Goal: Information Seeking & Learning: Learn about a topic

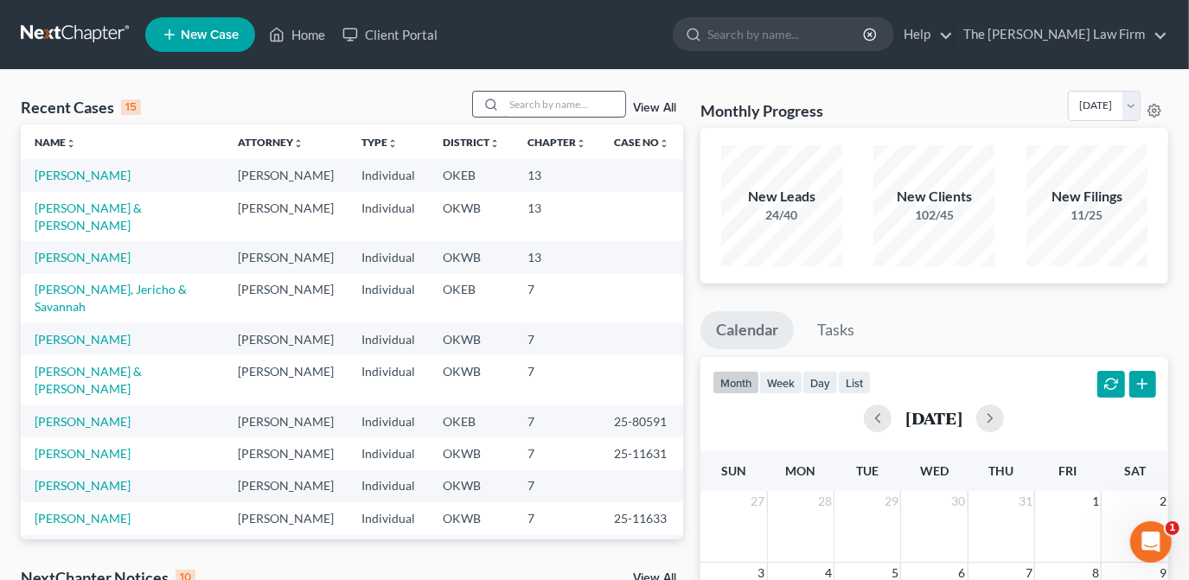
click at [588, 105] on input "search" at bounding box center [564, 104] width 121 height 25
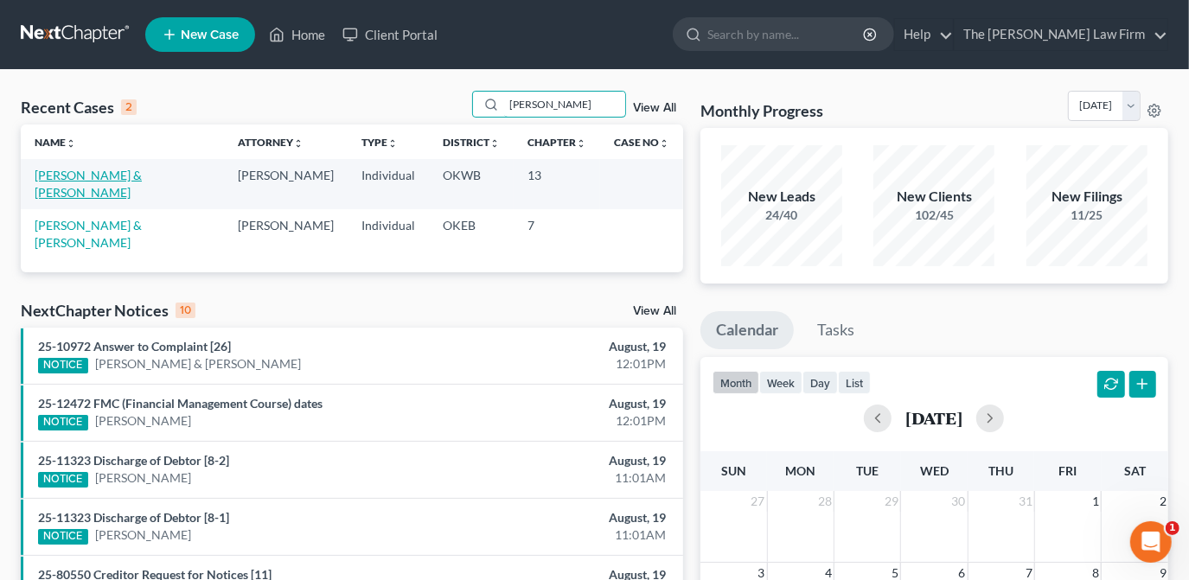
type input "[PERSON_NAME]"
click at [75, 175] on link "[PERSON_NAME] & [PERSON_NAME]" at bounding box center [88, 184] width 107 height 32
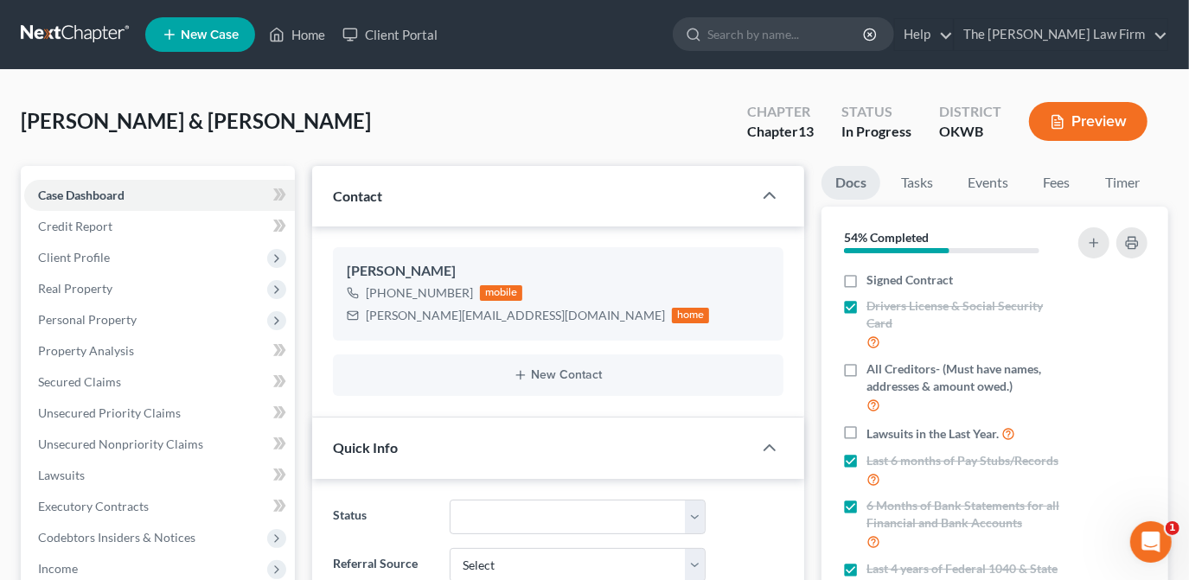
scroll to position [506, 0]
click at [618, 95] on div "[PERSON_NAME] & [PERSON_NAME] Upgraded Chapter Chapter 13 Status In Progress Di…" at bounding box center [595, 128] width 1148 height 75
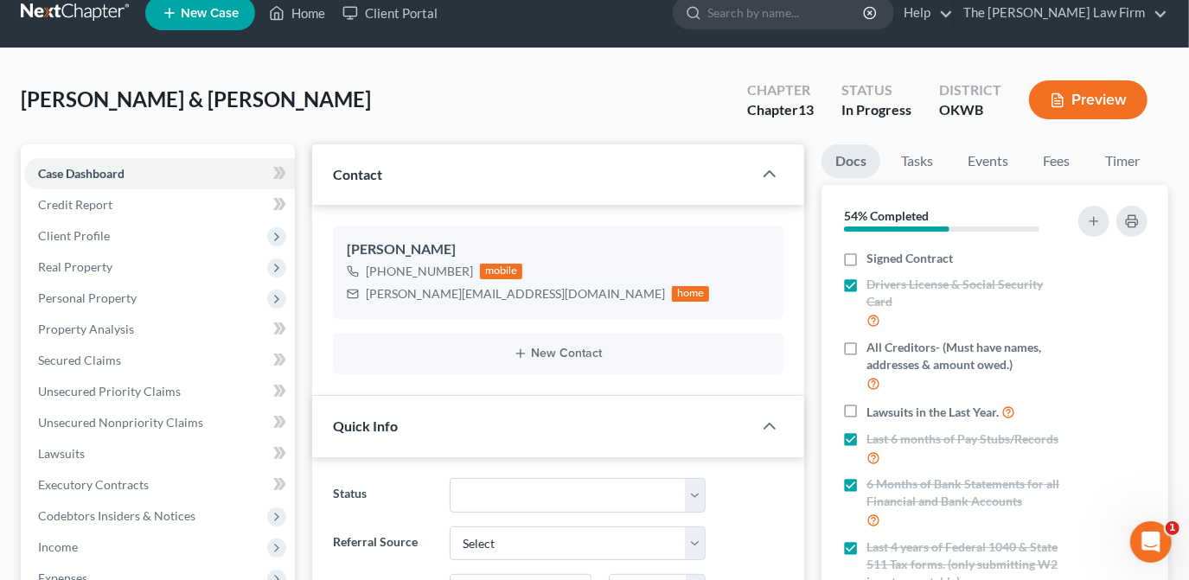
scroll to position [18, 0]
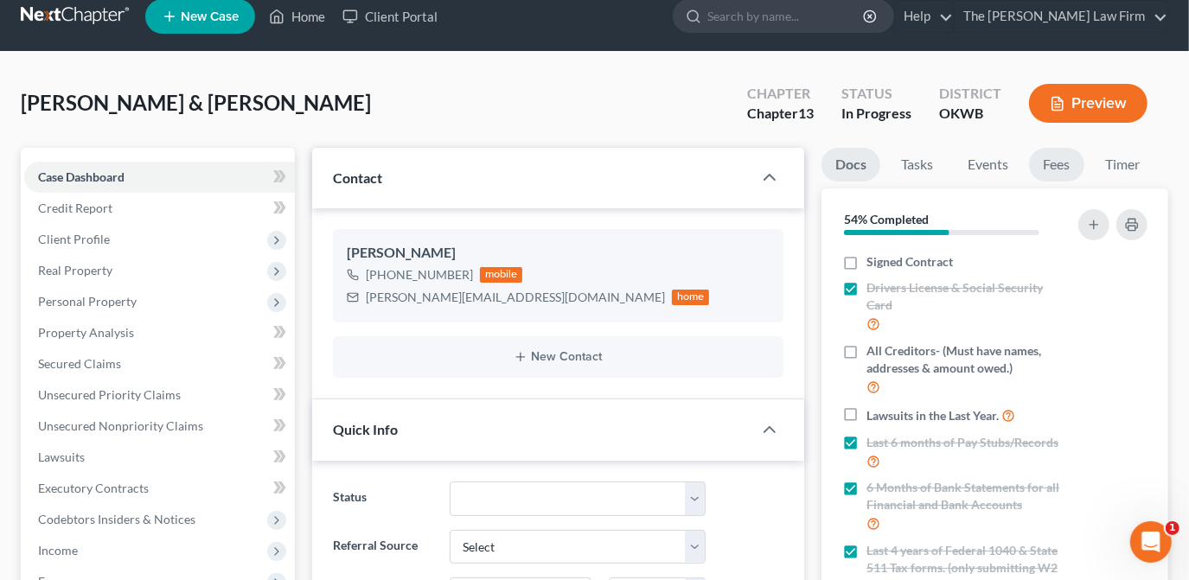
click at [1041, 154] on link "Fees" at bounding box center [1056, 165] width 55 height 34
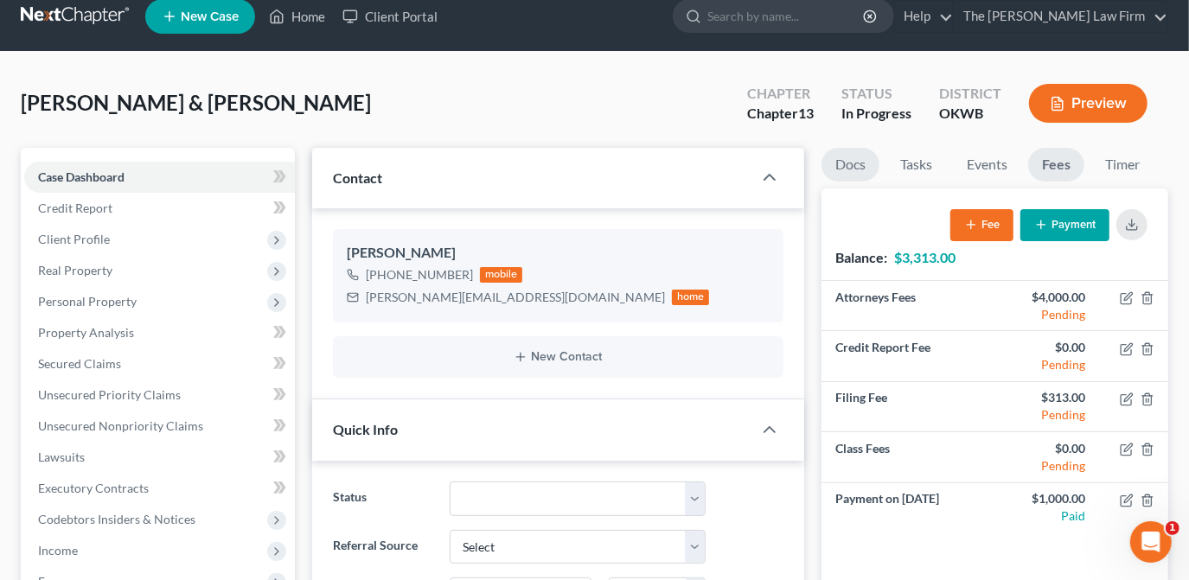
click at [853, 163] on link "Docs" at bounding box center [851, 165] width 58 height 34
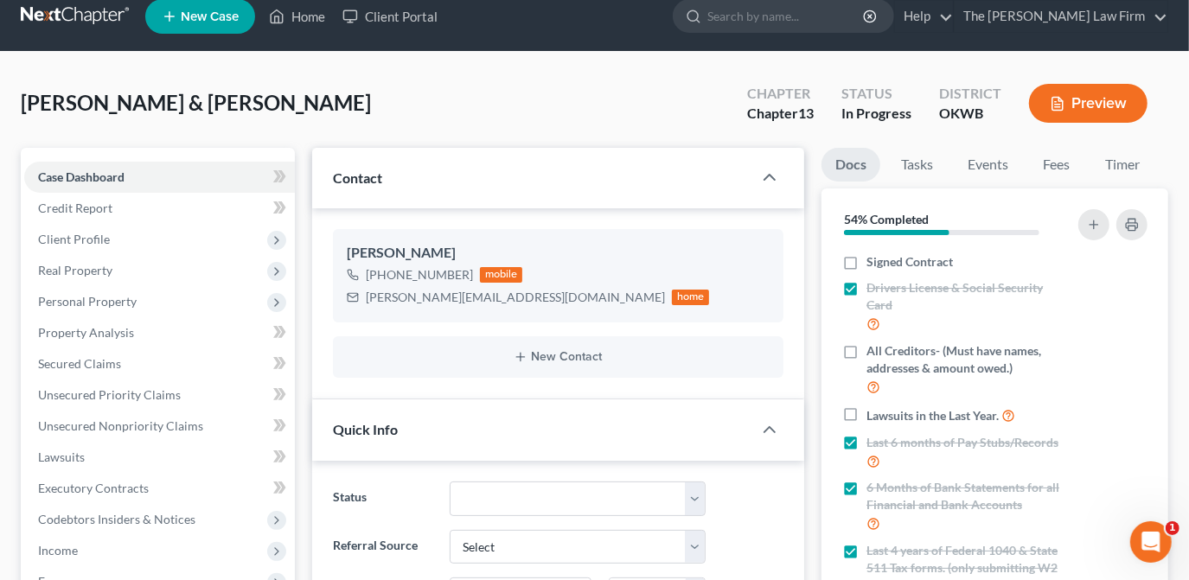
click at [635, 124] on div "[PERSON_NAME] & [PERSON_NAME] Upgraded Chapter Chapter 13 Status In Progress Di…" at bounding box center [595, 110] width 1148 height 75
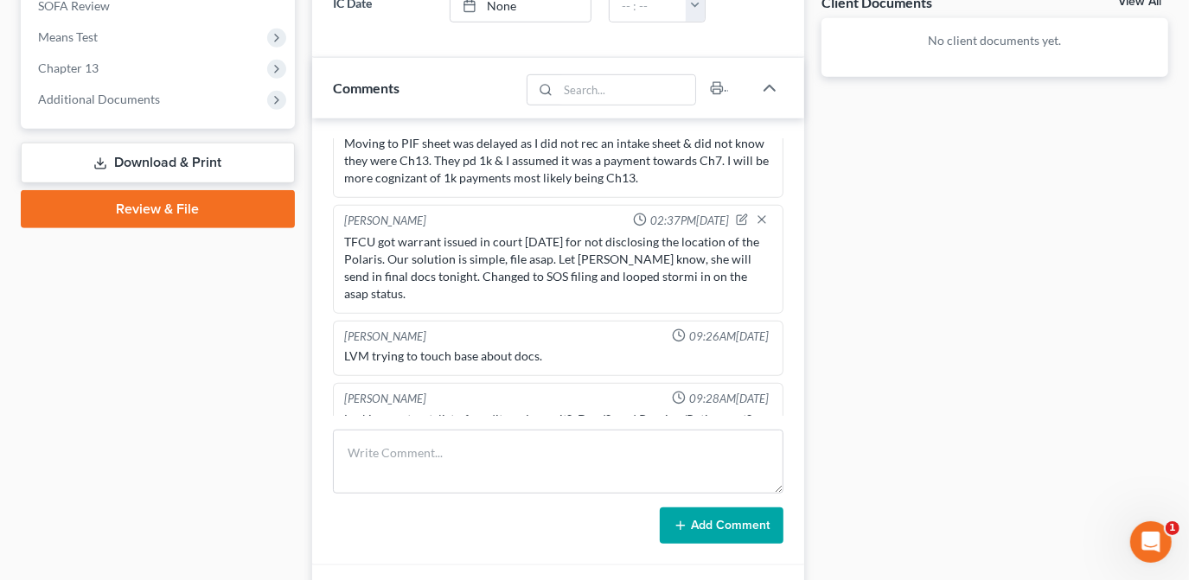
scroll to position [660, 0]
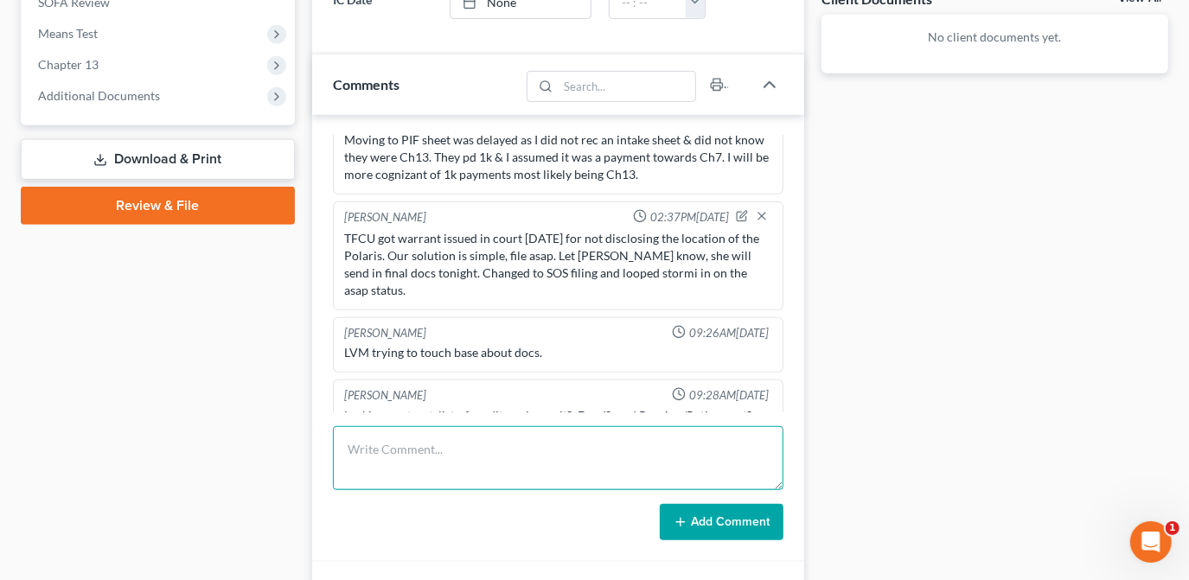
click at [648, 456] on textarea at bounding box center [558, 458] width 451 height 64
click at [492, 450] on textarea "Vacation is [DATE]" at bounding box center [558, 458] width 451 height 64
click at [483, 455] on textarea "Vacation is [DATE] and she wants to know if the current warrant for nonappearan…" at bounding box center [558, 458] width 451 height 64
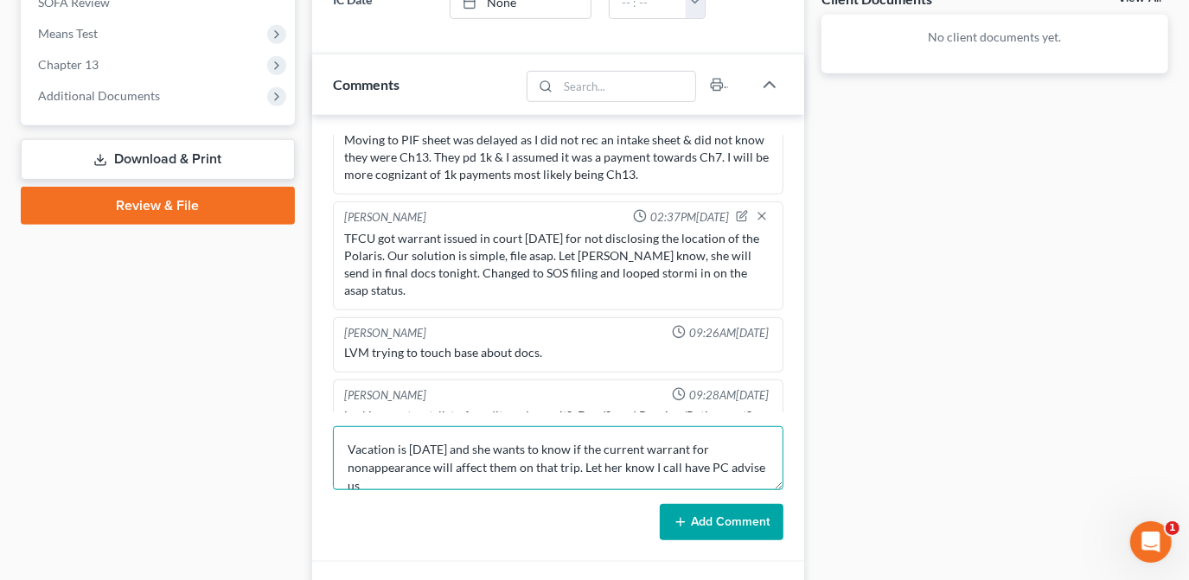
scroll to position [3, 0]
type textarea "Vacation is [DATE] and she wants to know if the current warrant for nonappearan…"
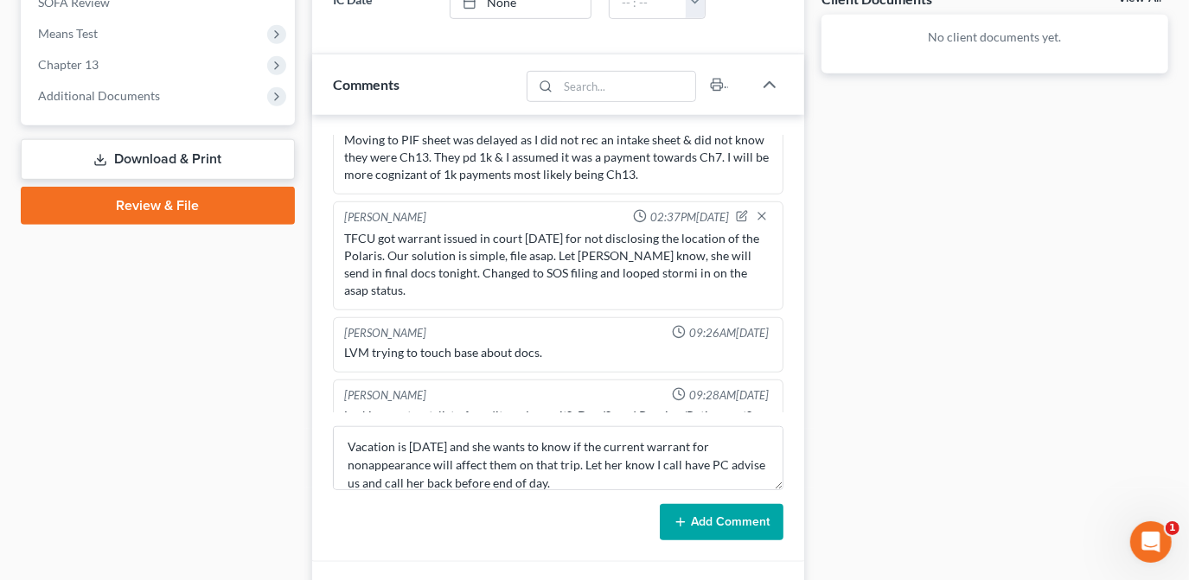
click at [703, 522] on button "Add Comment" at bounding box center [722, 522] width 124 height 36
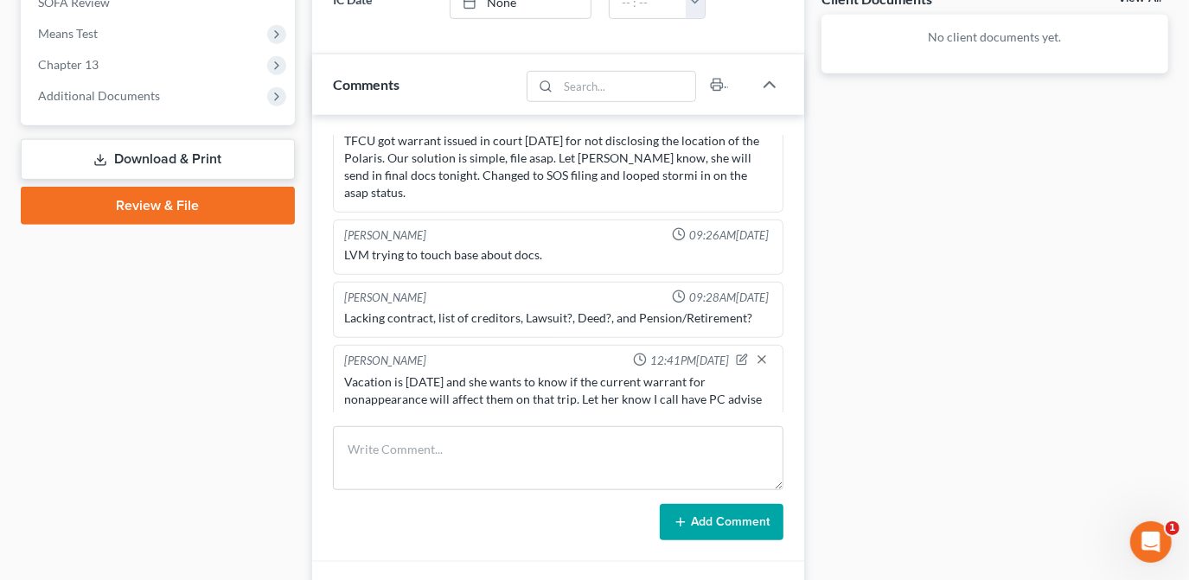
scroll to position [0, 0]
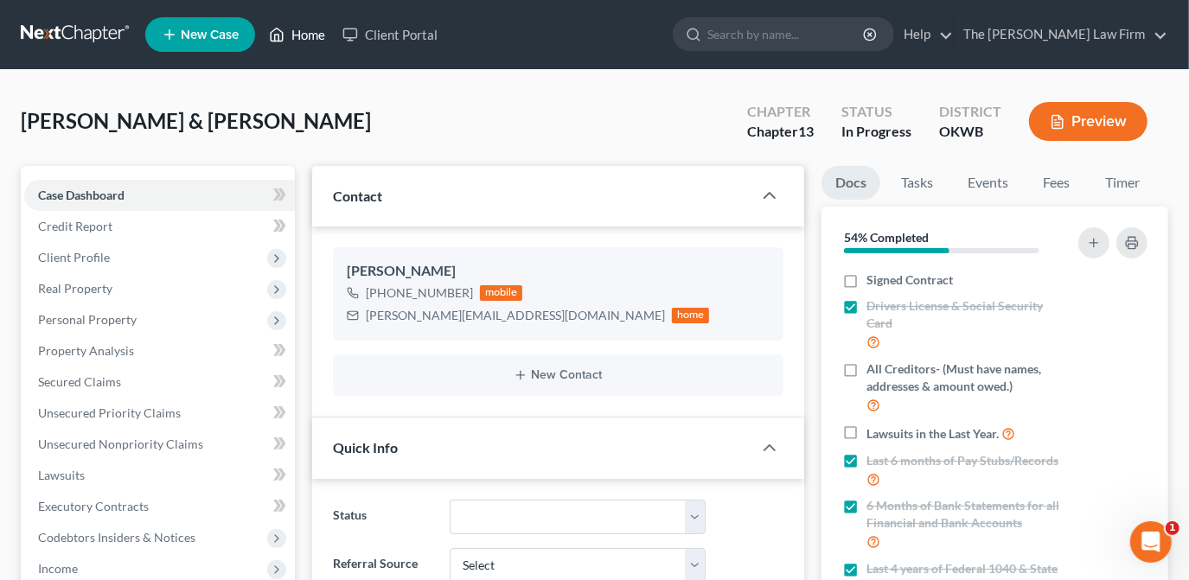
click at [297, 19] on link "Home" at bounding box center [297, 34] width 74 height 31
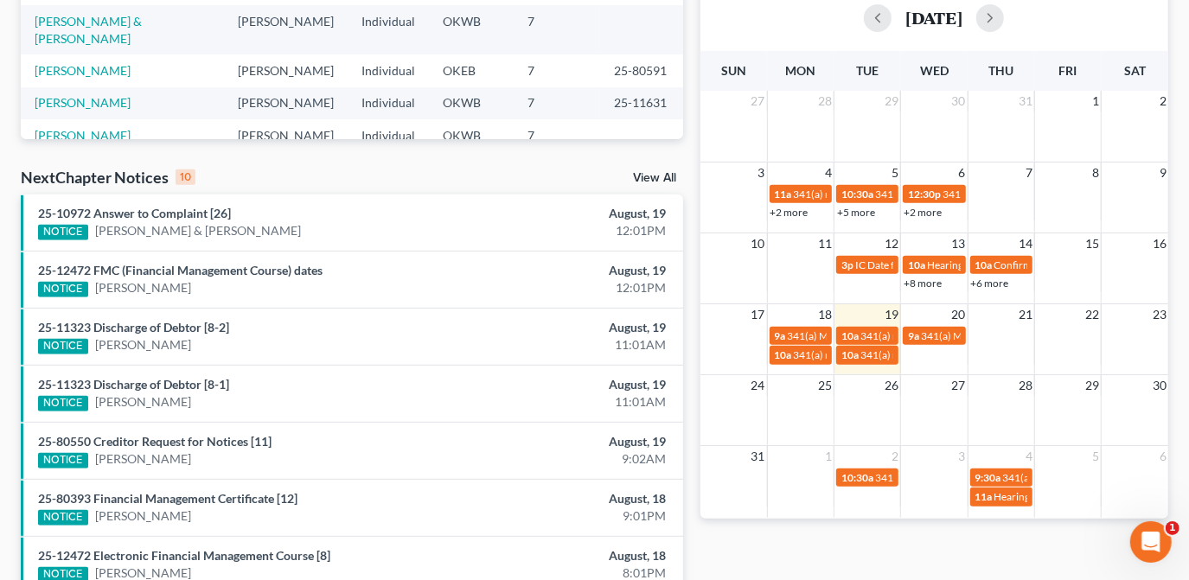
scroll to position [405, 0]
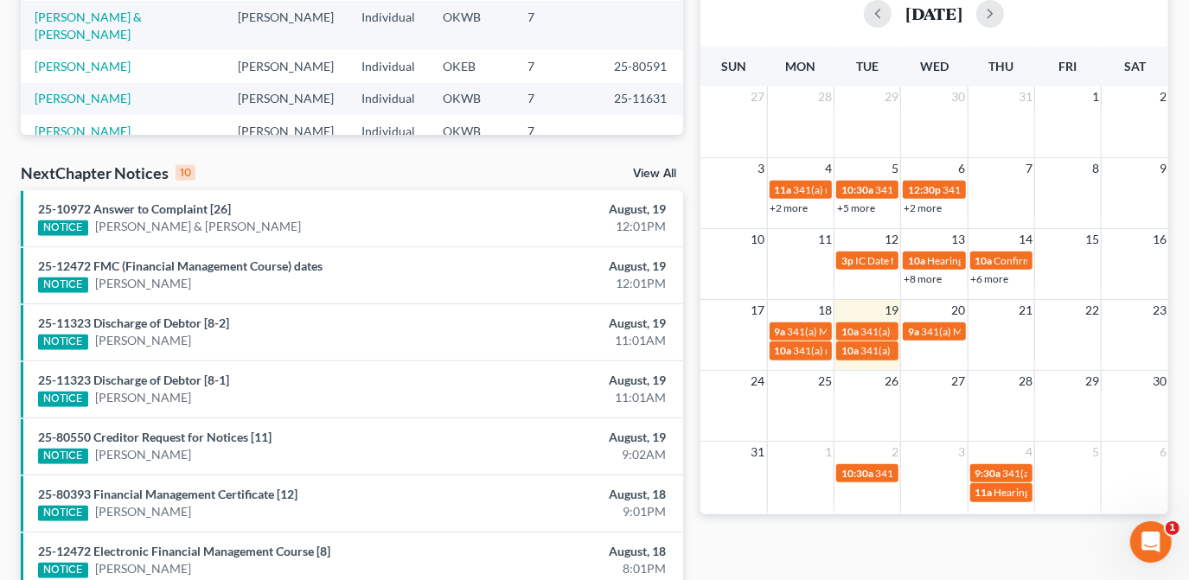
click at [996, 327] on td at bounding box center [1001, 341] width 67 height 40
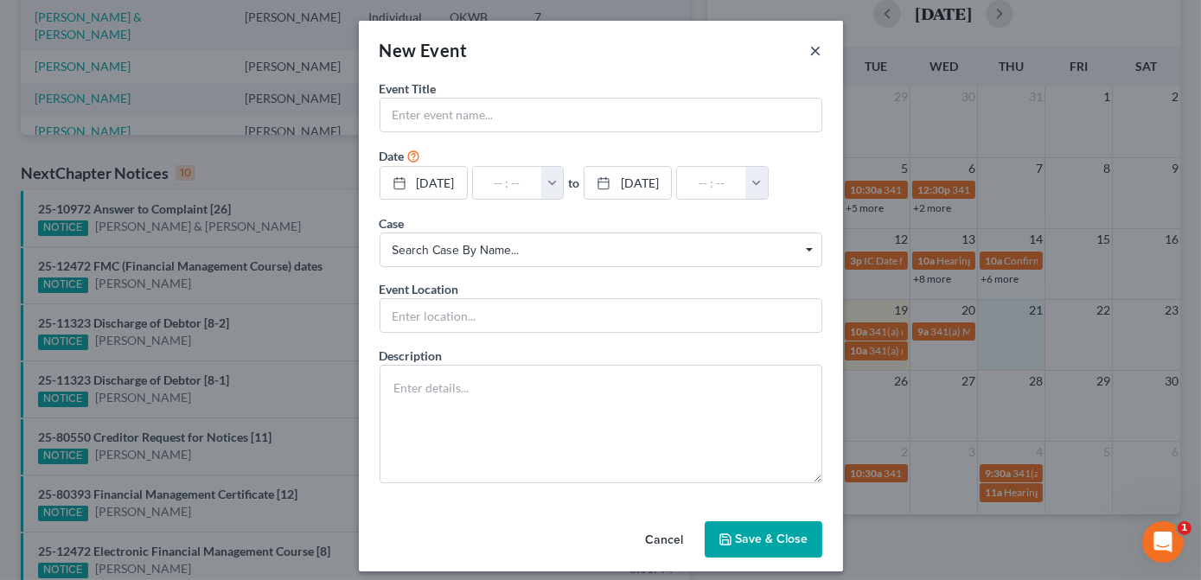
click at [810, 53] on button "×" at bounding box center [816, 50] width 12 height 21
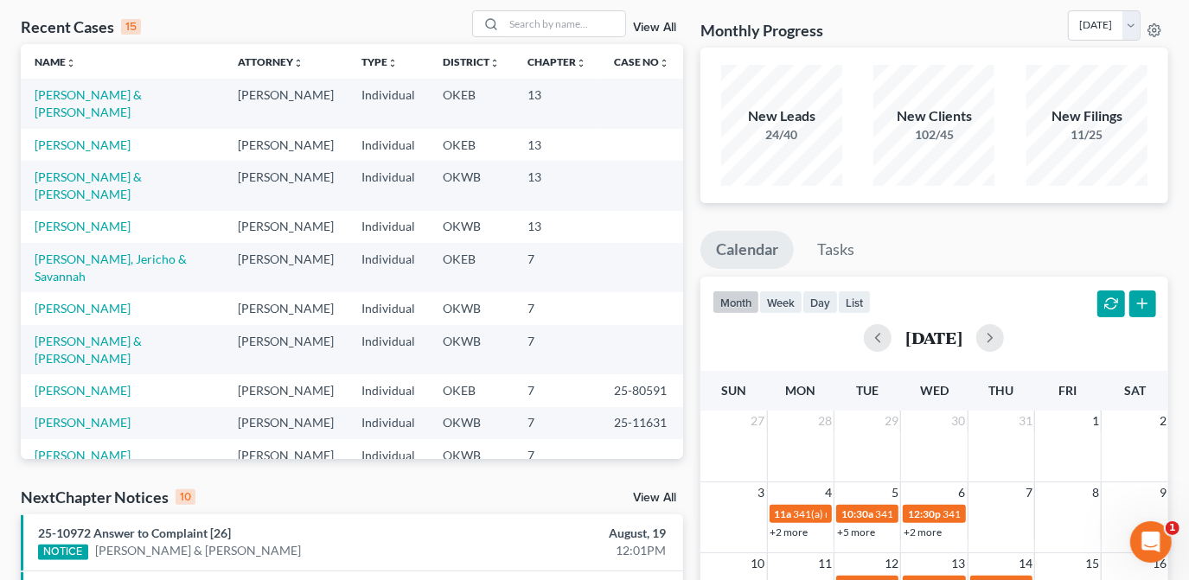
scroll to position [0, 0]
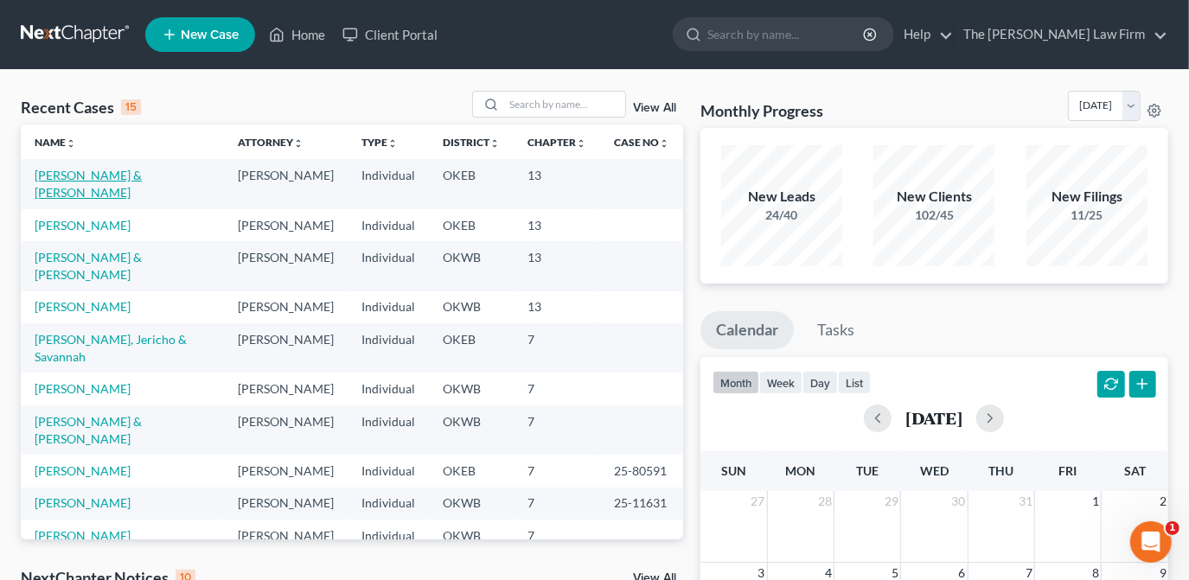
click at [142, 176] on link "[PERSON_NAME] & [PERSON_NAME]" at bounding box center [88, 184] width 107 height 32
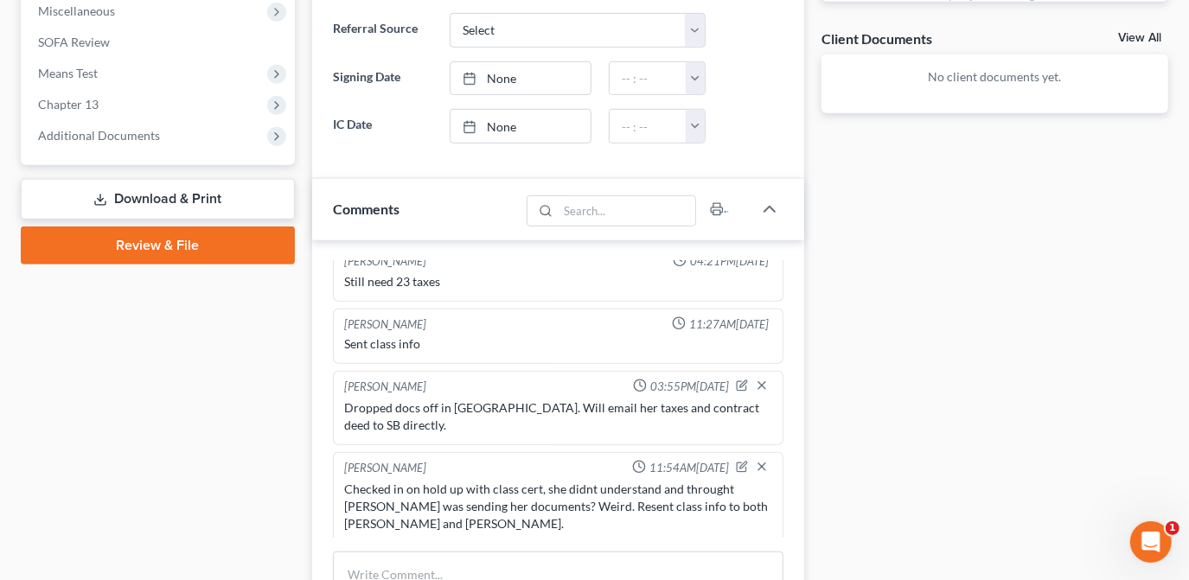
scroll to position [623, 0]
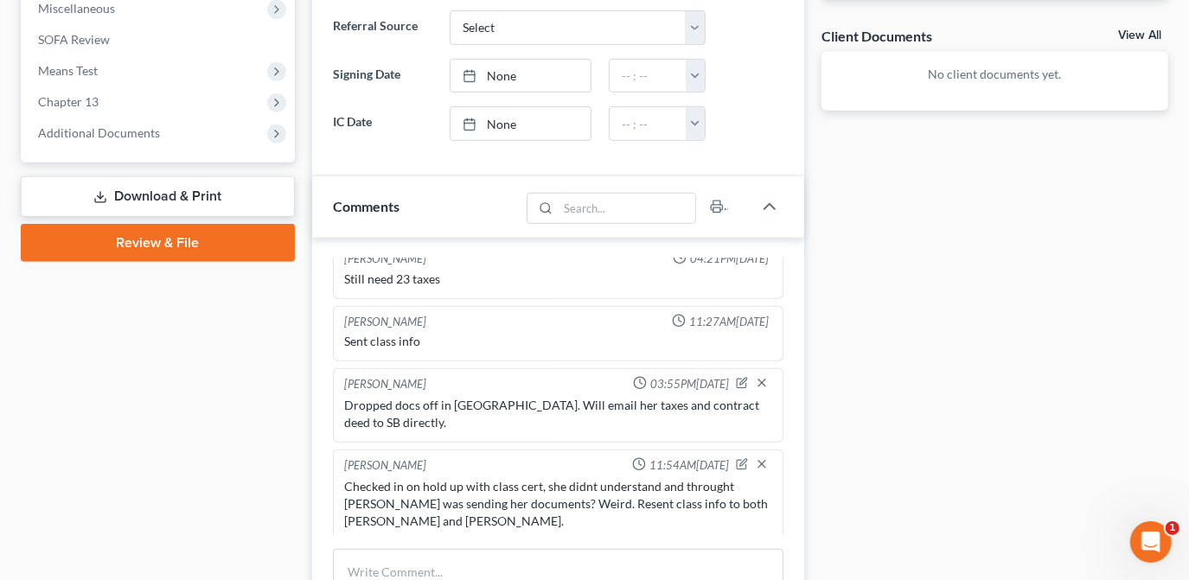
click at [985, 339] on div "Docs Tasks Events Fees Timer 58% Completed Nothing here yet! Completed Intake S…" at bounding box center [995, 204] width 364 height 1323
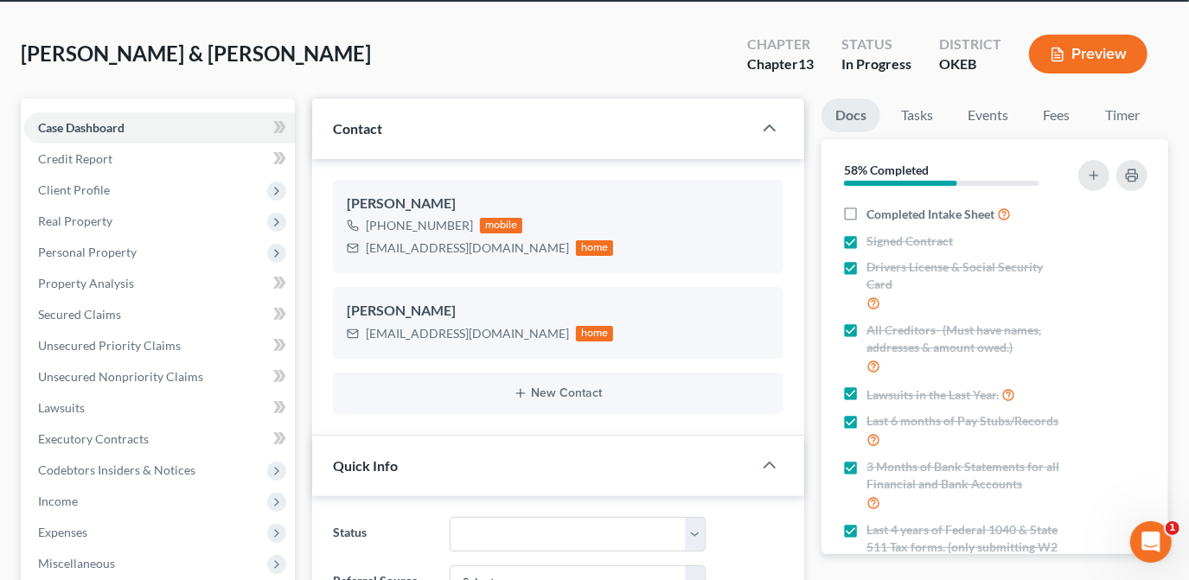
scroll to position [0, 0]
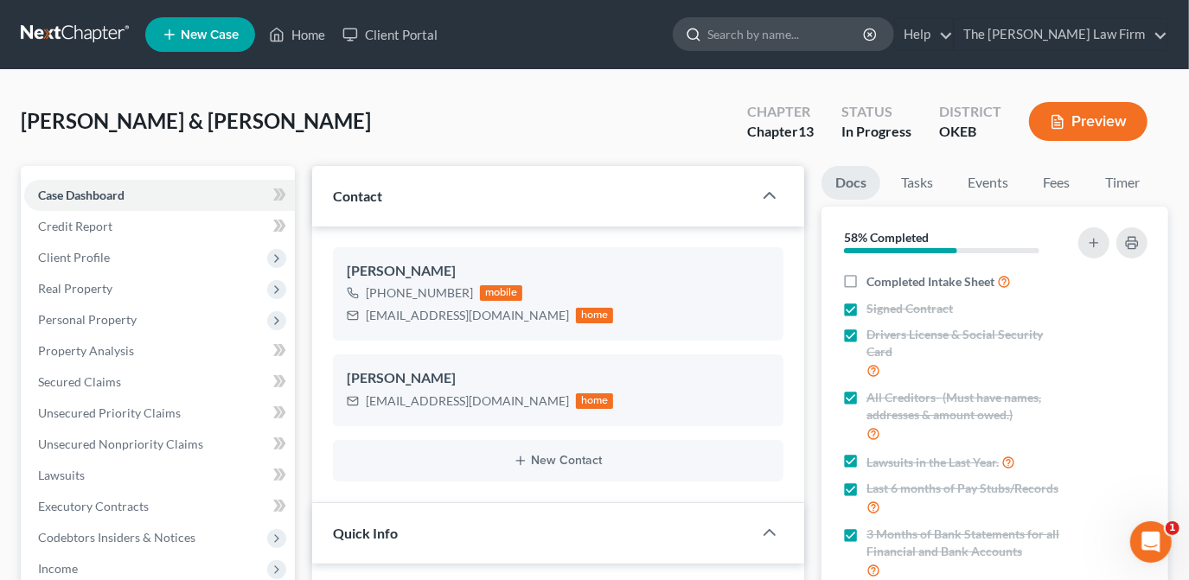
click at [866, 44] on input "search" at bounding box center [787, 34] width 158 height 32
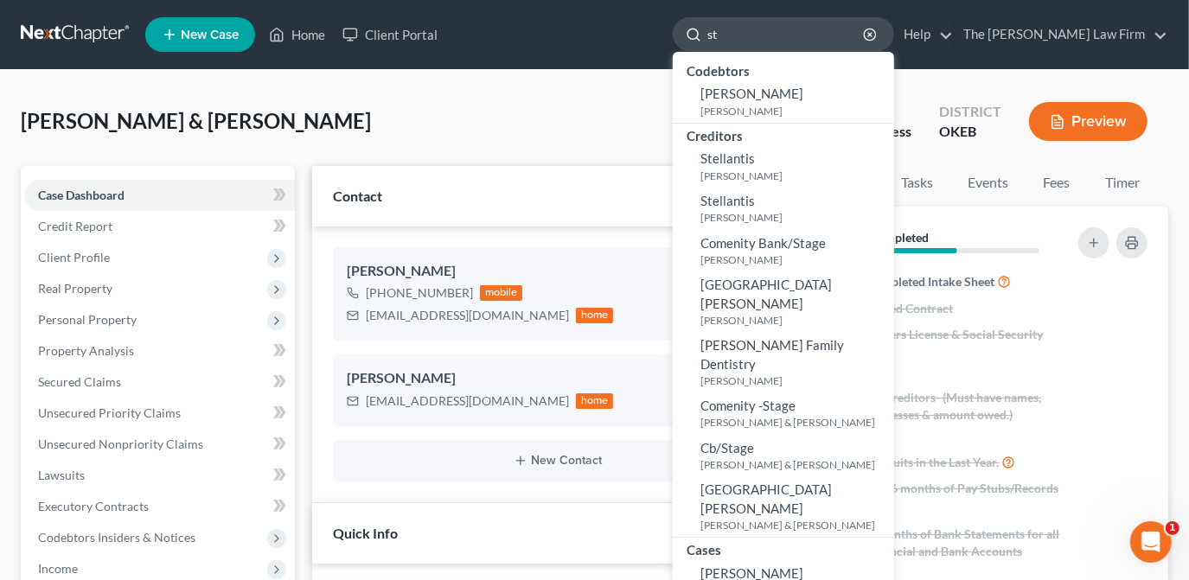
type input "s"
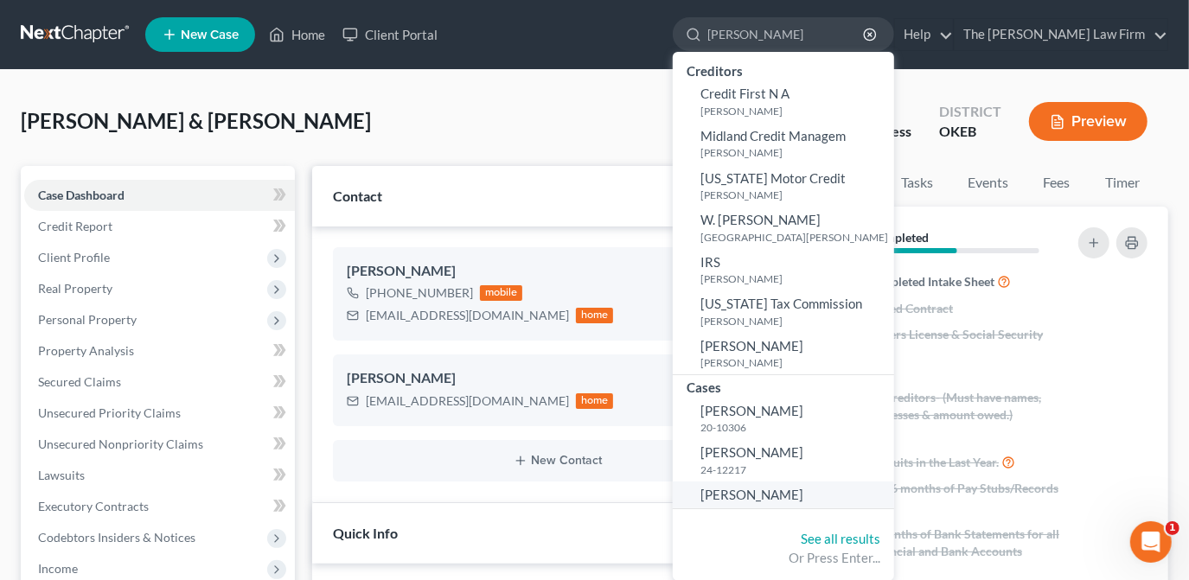
type input "[PERSON_NAME]"
click at [804, 501] on span "[PERSON_NAME]" at bounding box center [752, 495] width 103 height 16
select select "1"
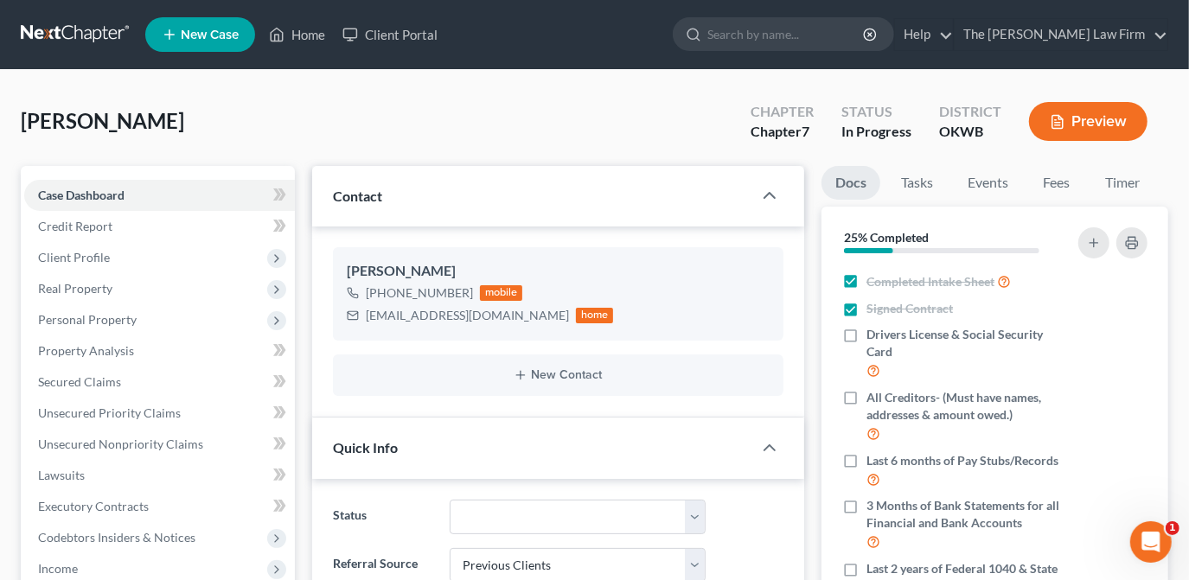
scroll to position [712, 0]
click at [291, 37] on link "Home" at bounding box center [297, 34] width 74 height 31
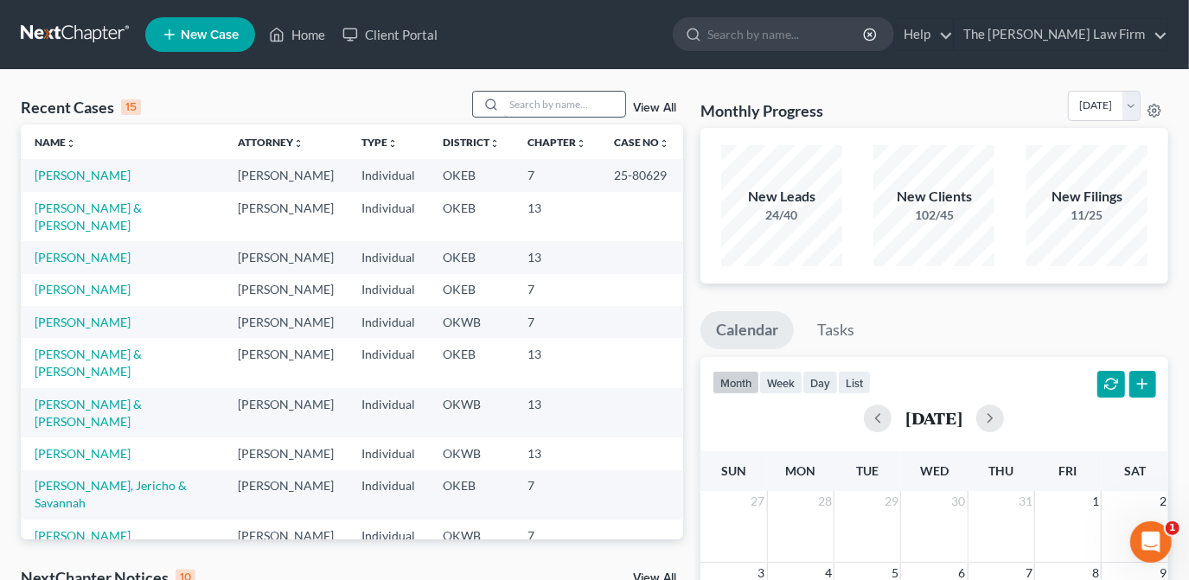
click at [581, 98] on input "search" at bounding box center [564, 104] width 121 height 25
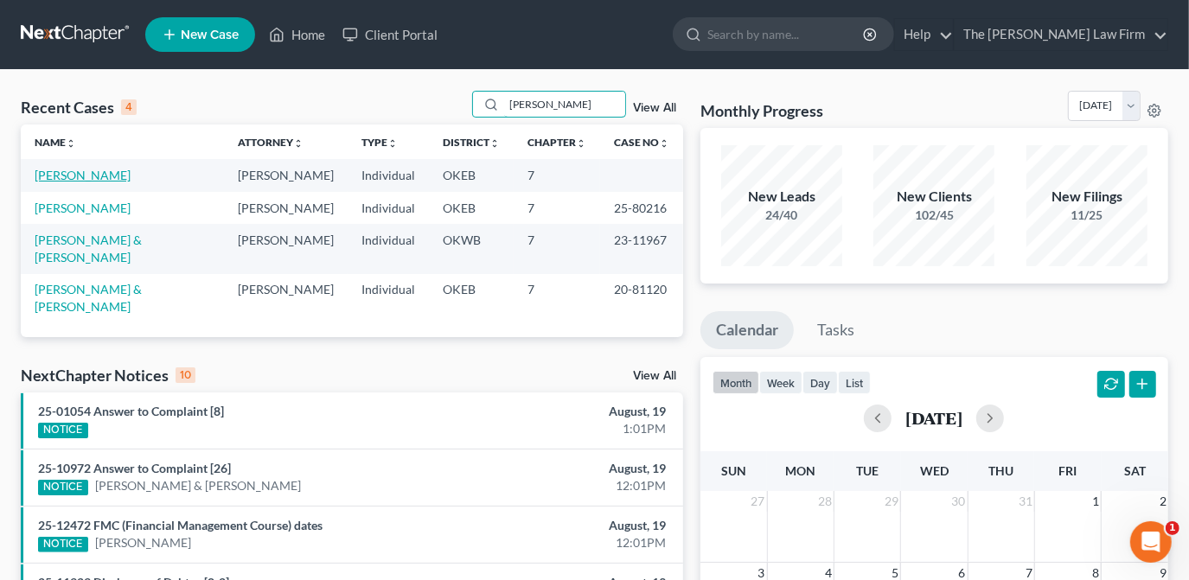
type input "[PERSON_NAME]"
click at [86, 172] on link "[PERSON_NAME]" at bounding box center [83, 175] width 96 height 15
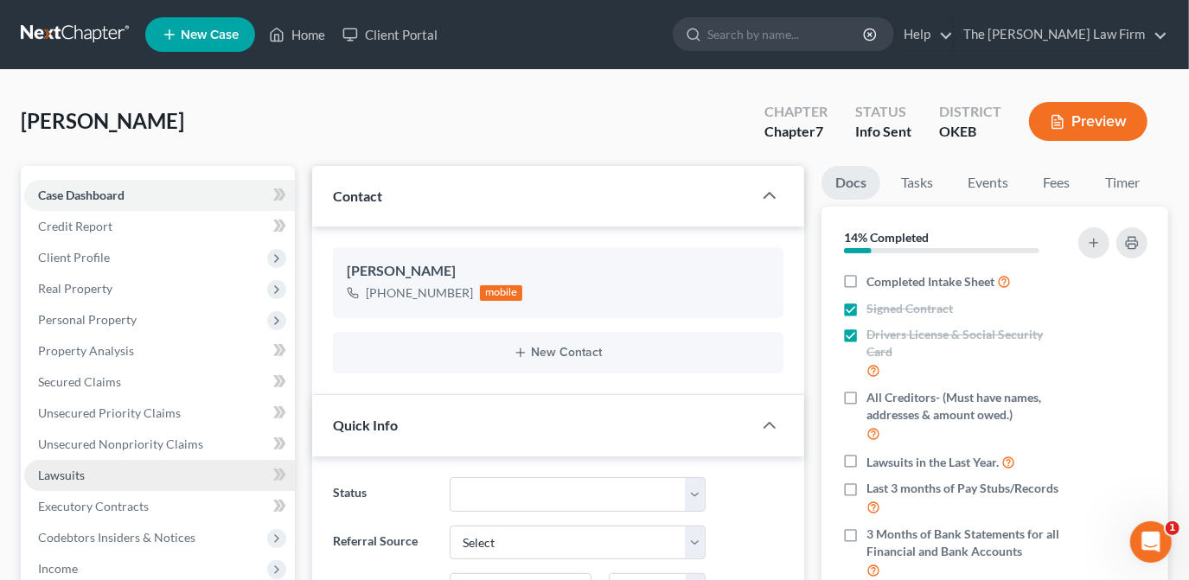
click at [83, 481] on span "Lawsuits" at bounding box center [61, 475] width 47 height 15
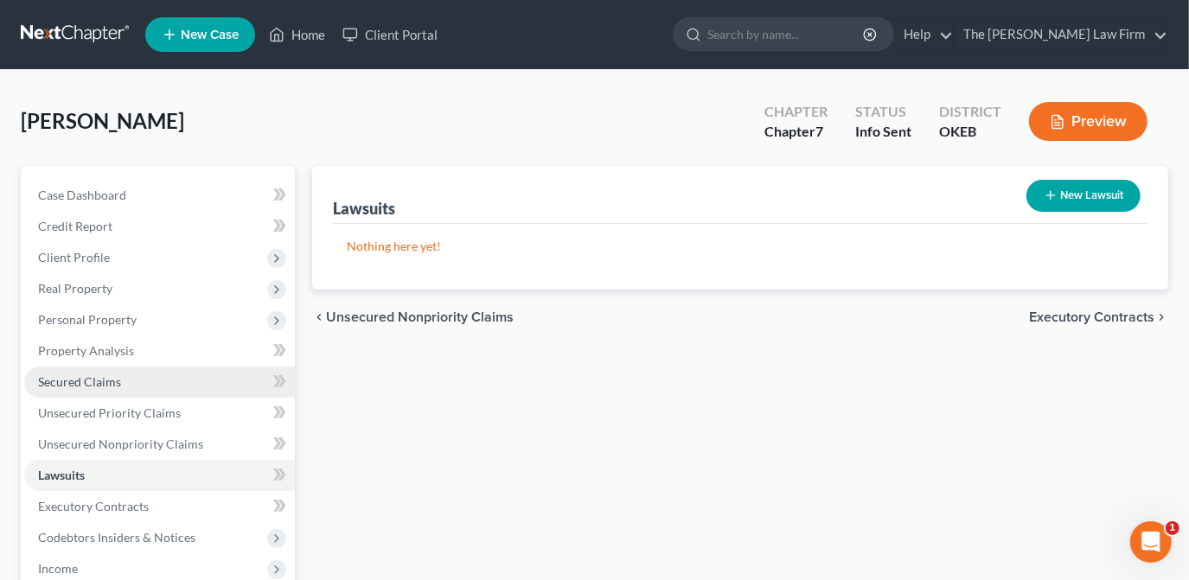
click at [81, 391] on link "Secured Claims" at bounding box center [159, 382] width 271 height 31
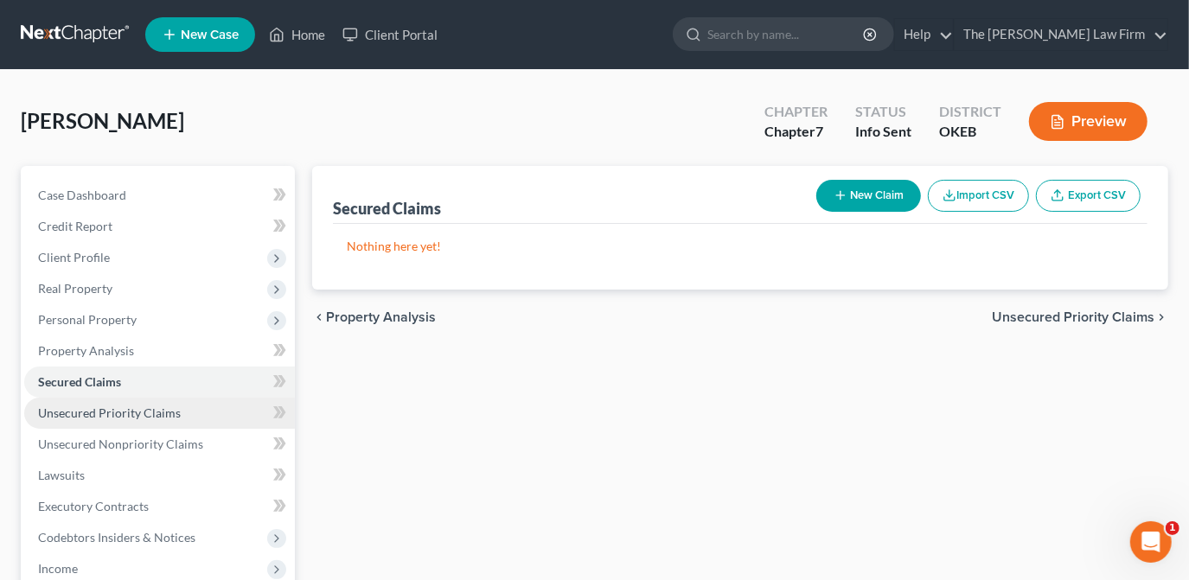
click at [80, 398] on link "Unsecured Priority Claims" at bounding box center [159, 413] width 271 height 31
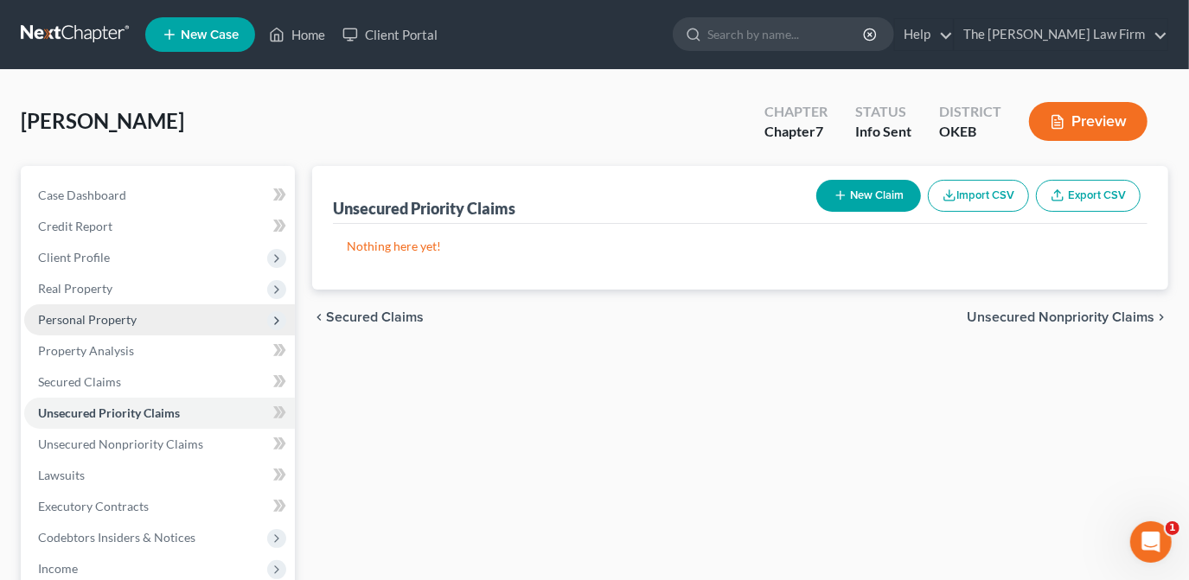
click at [62, 312] on span "Personal Property" at bounding box center [87, 319] width 99 height 15
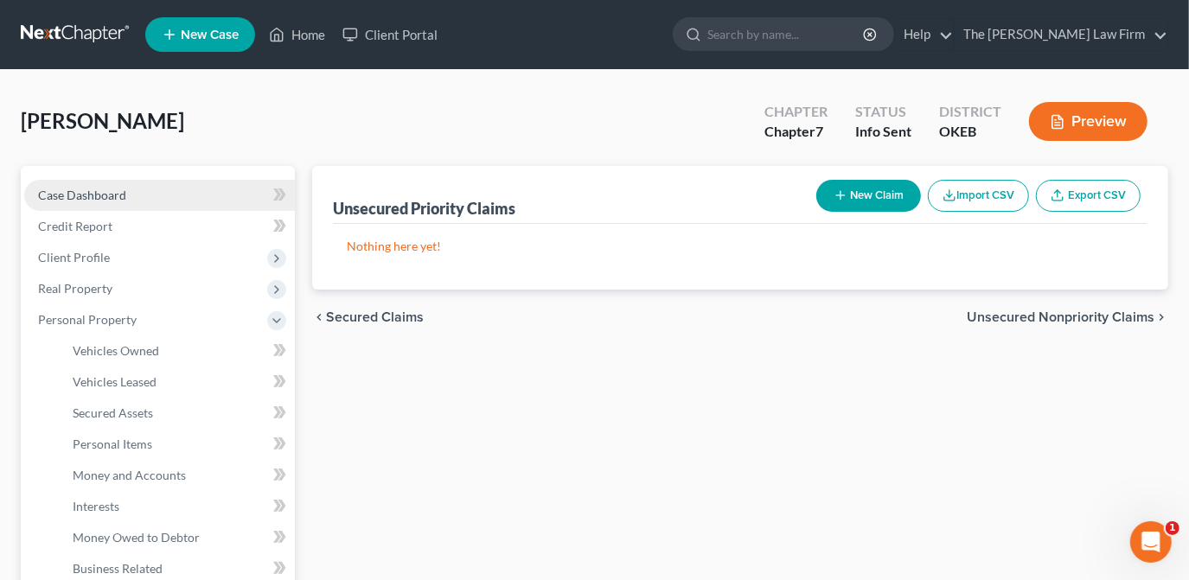
click at [173, 201] on link "Case Dashboard" at bounding box center [159, 195] width 271 height 31
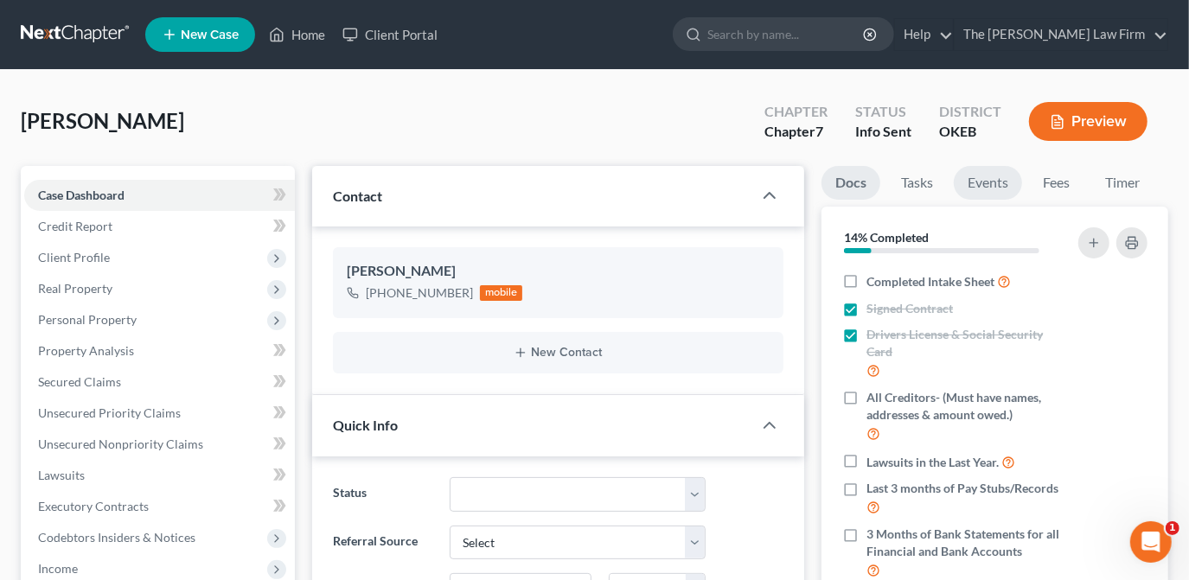
click at [1003, 190] on link "Events" at bounding box center [988, 183] width 68 height 34
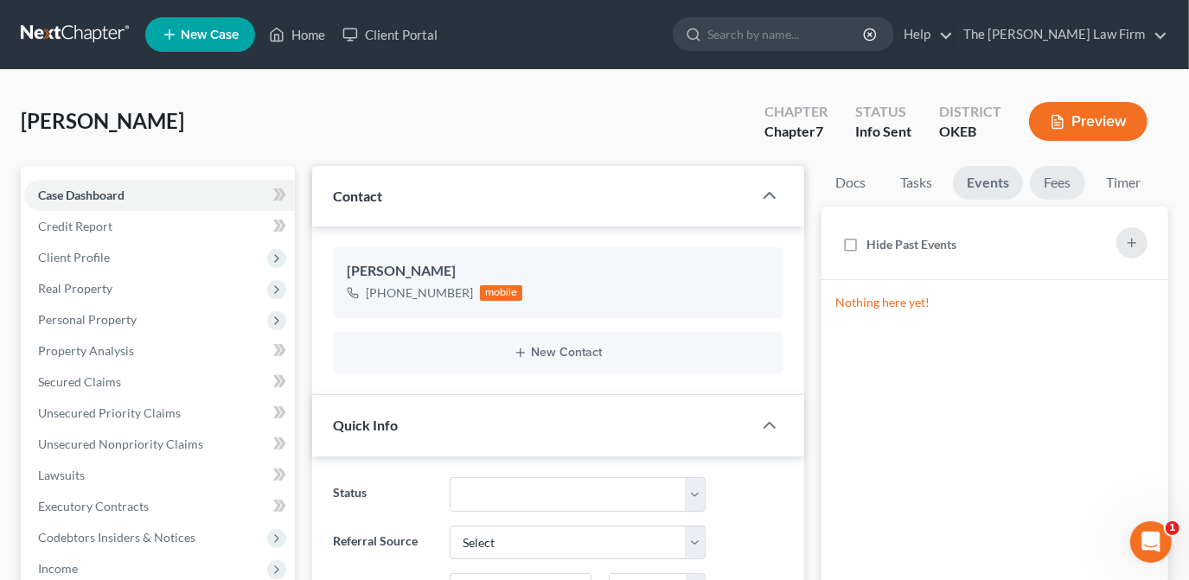
click at [1061, 193] on link "Fees" at bounding box center [1057, 183] width 55 height 34
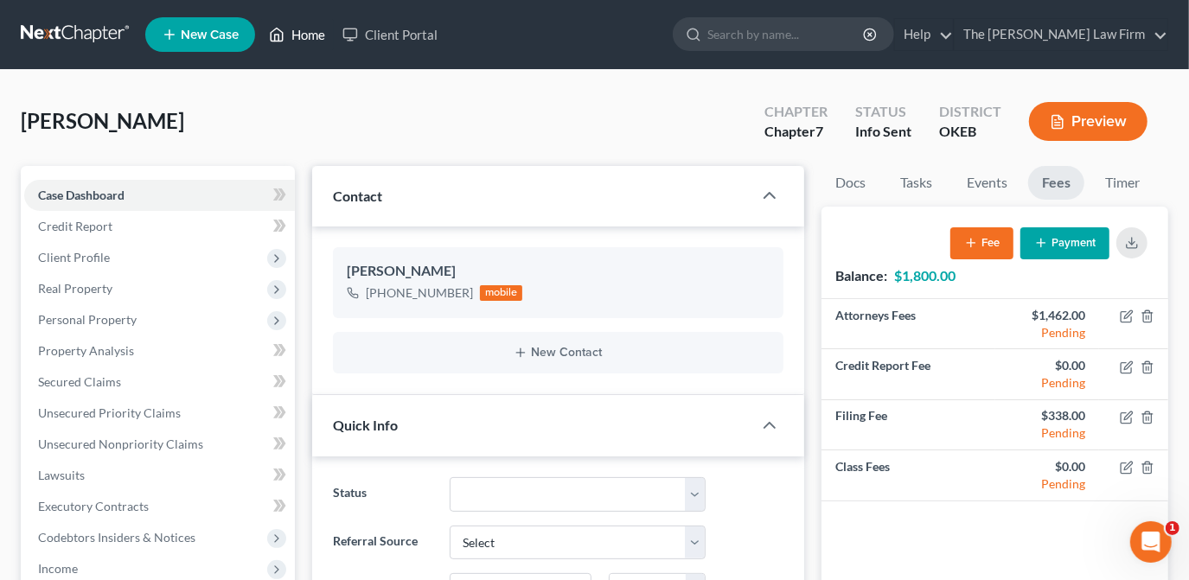
click at [303, 33] on link "Home" at bounding box center [297, 34] width 74 height 31
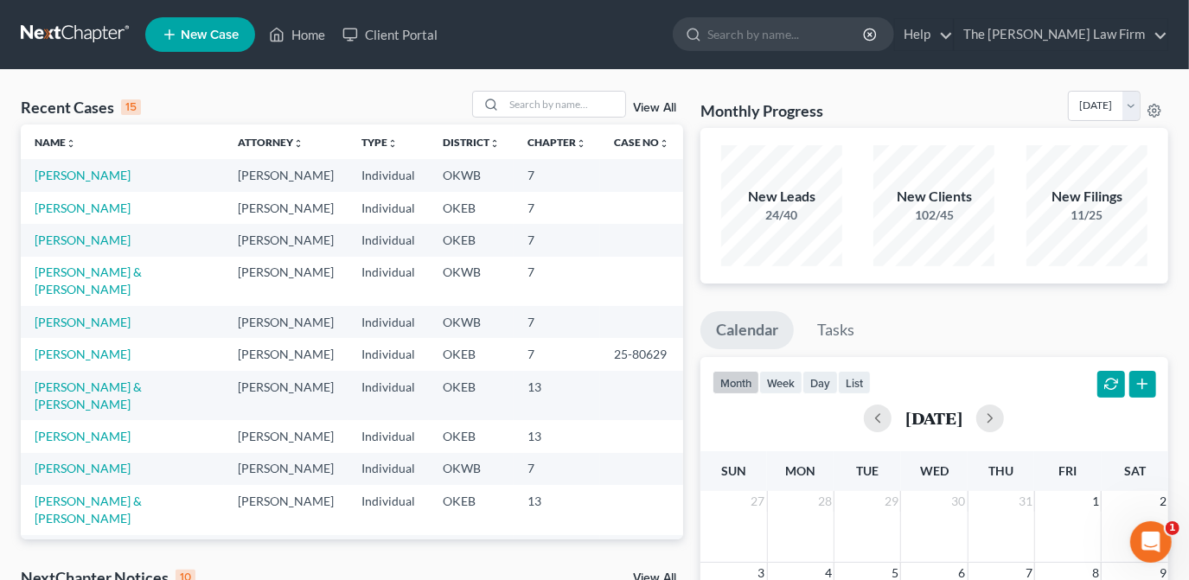
click at [403, 109] on div "Recent Cases 15 View All" at bounding box center [352, 108] width 663 height 34
